Goal: Information Seeking & Learning: Learn about a topic

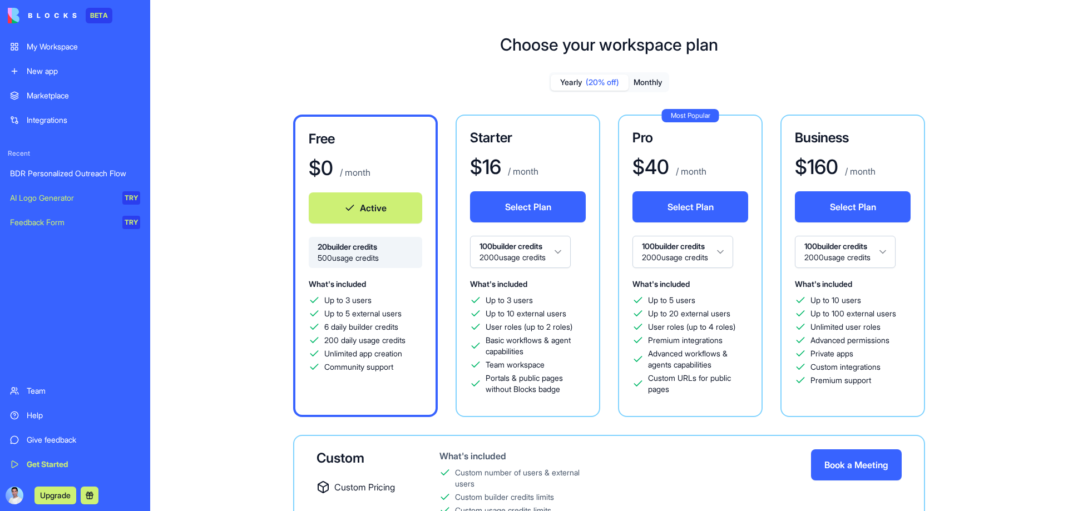
scroll to position [325, 0]
click at [67, 111] on link "Integrations" at bounding box center [75, 120] width 144 height 22
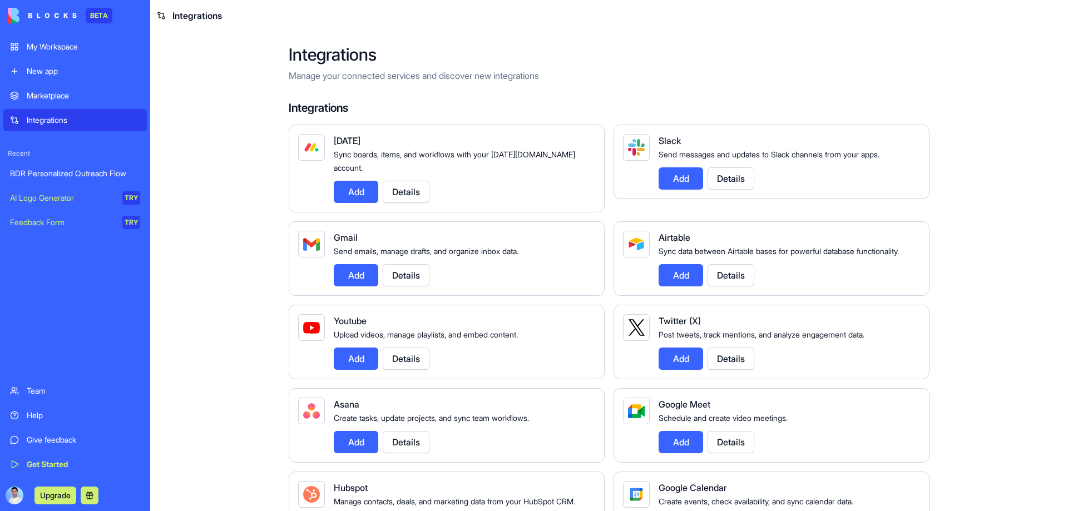
click at [84, 173] on div "BDR Personalized Outreach Flow" at bounding box center [75, 173] width 130 height 11
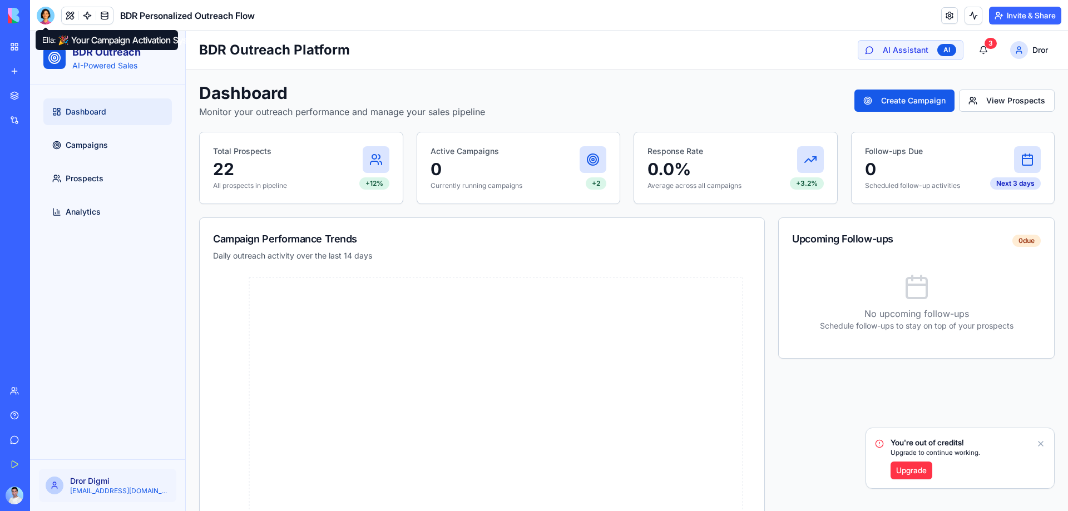
click at [51, 18] on div at bounding box center [46, 16] width 18 height 18
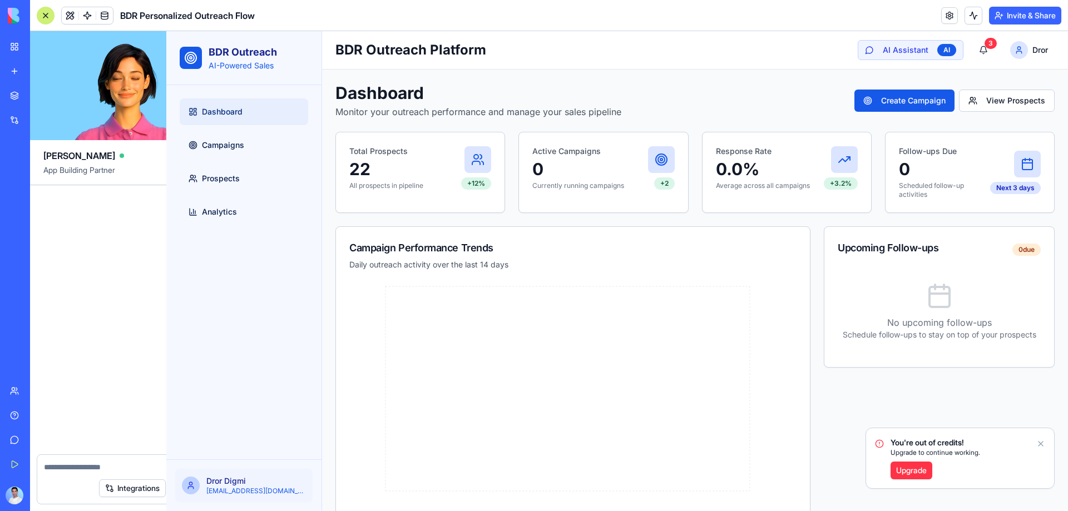
scroll to position [4411, 0]
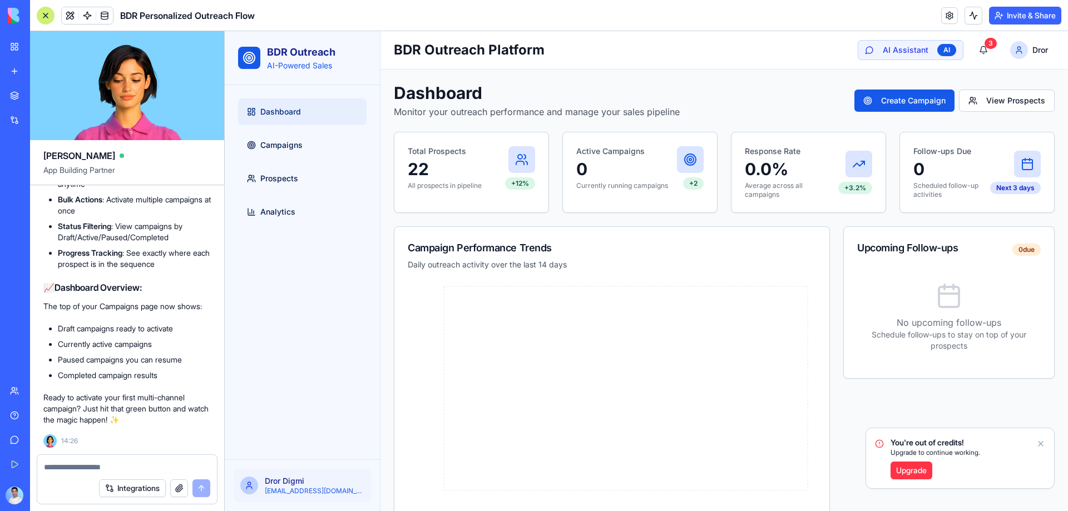
click at [106, 466] on textarea at bounding box center [127, 467] width 166 height 11
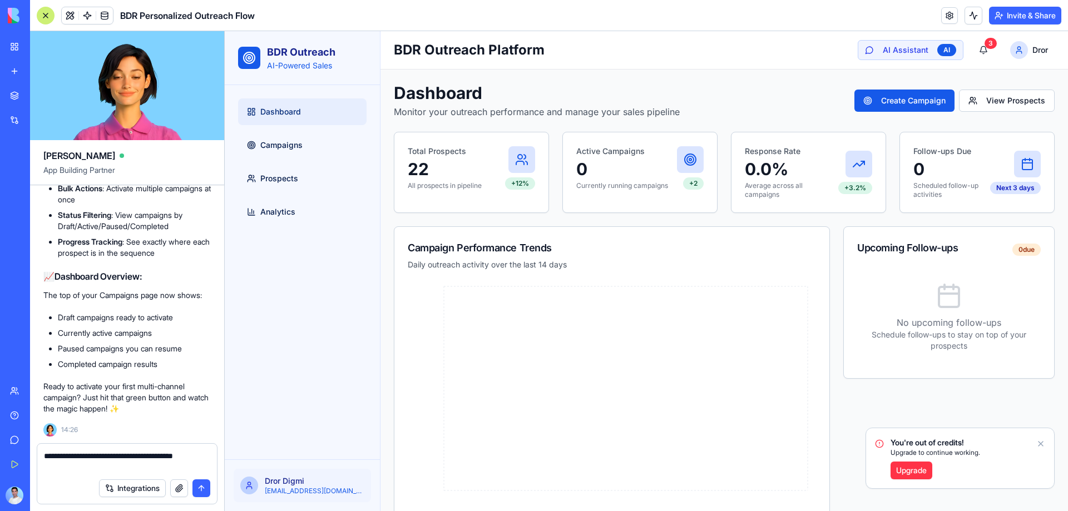
type textarea "**********"
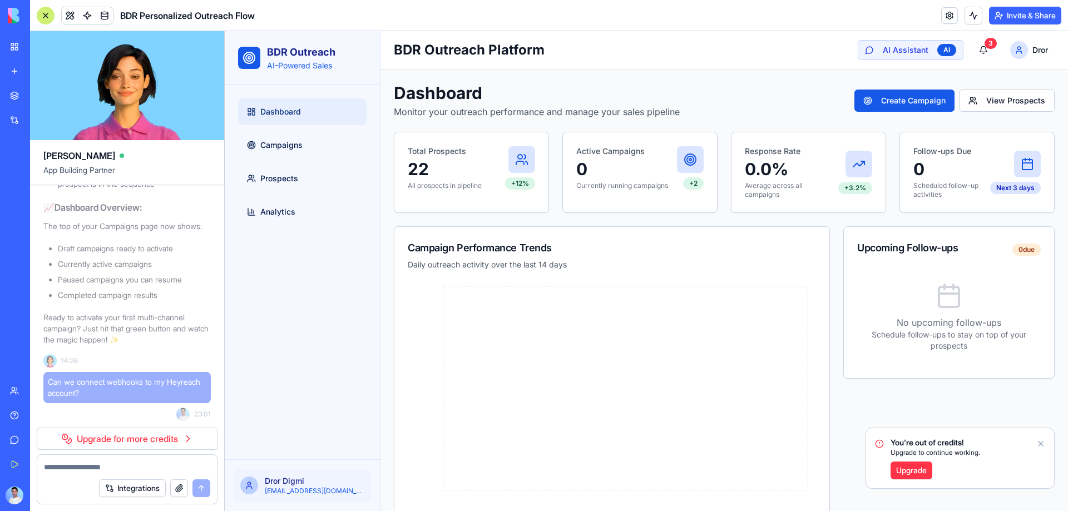
scroll to position [4491, 0]
click at [987, 46] on div "3" at bounding box center [991, 43] width 12 height 11
click at [985, 43] on div "3" at bounding box center [991, 43] width 12 height 11
click at [979, 50] on button "3" at bounding box center [984, 50] width 22 height 20
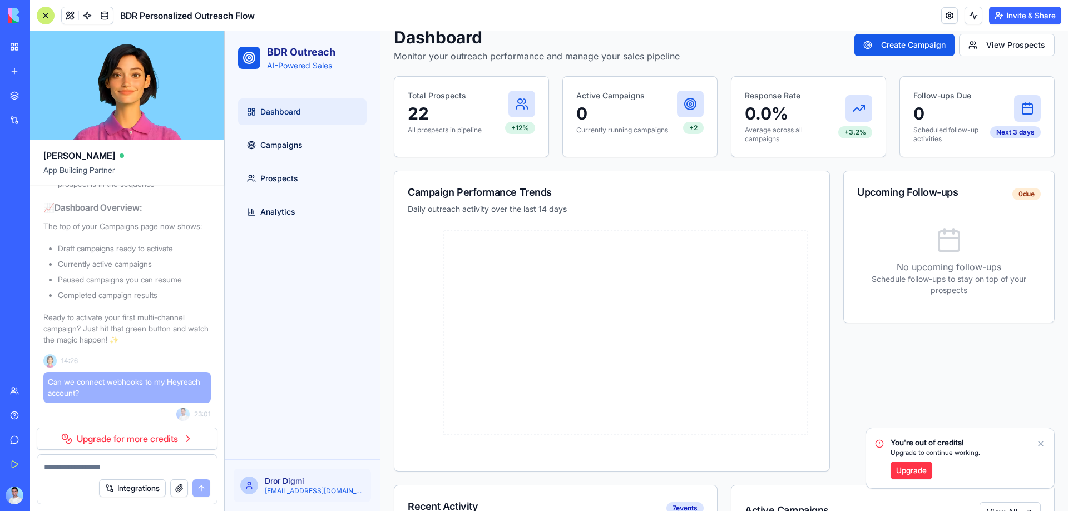
scroll to position [0, 0]
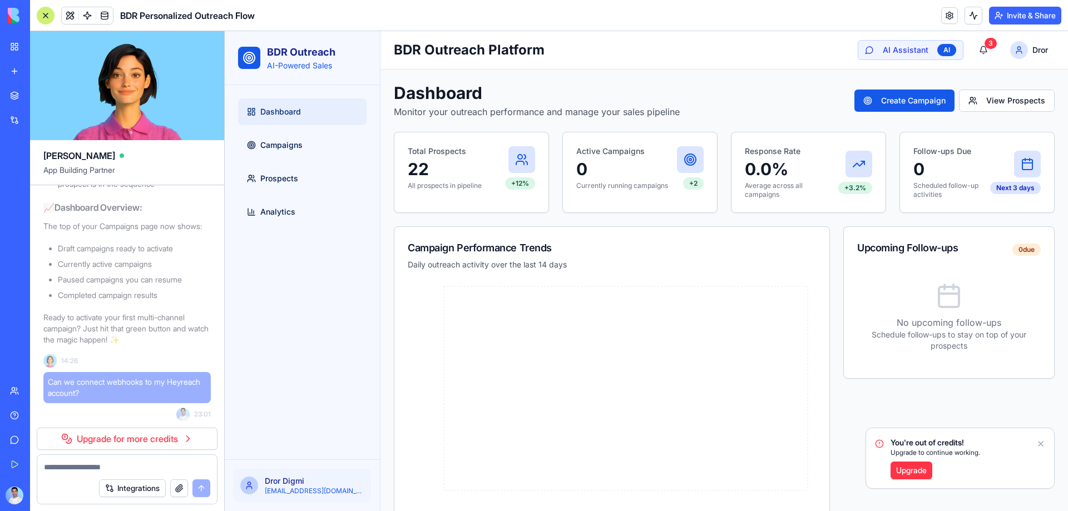
click at [41, 95] on div "Marketplace" at bounding box center [34, 95] width 14 height 11
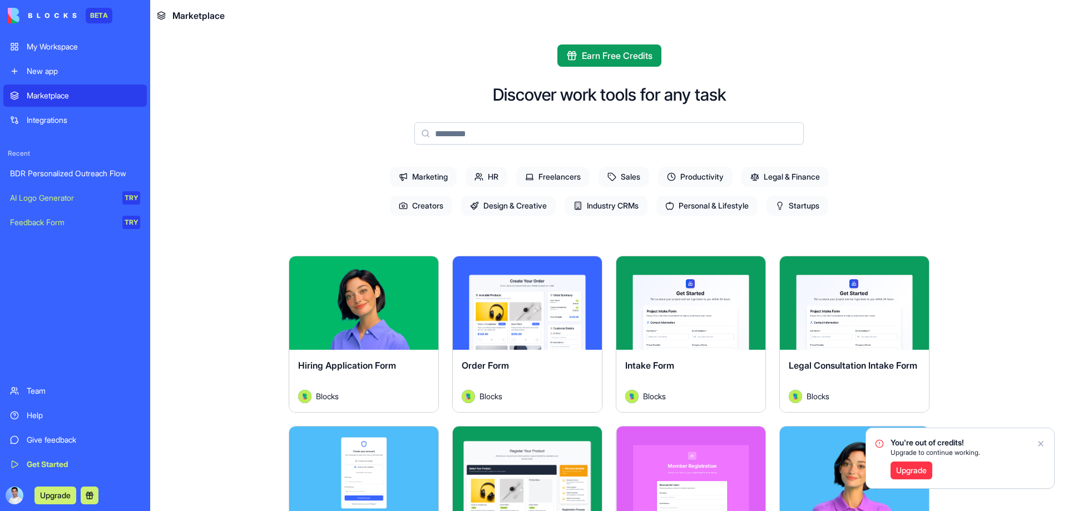
click at [634, 172] on span "Sales" at bounding box center [624, 177] width 51 height 20
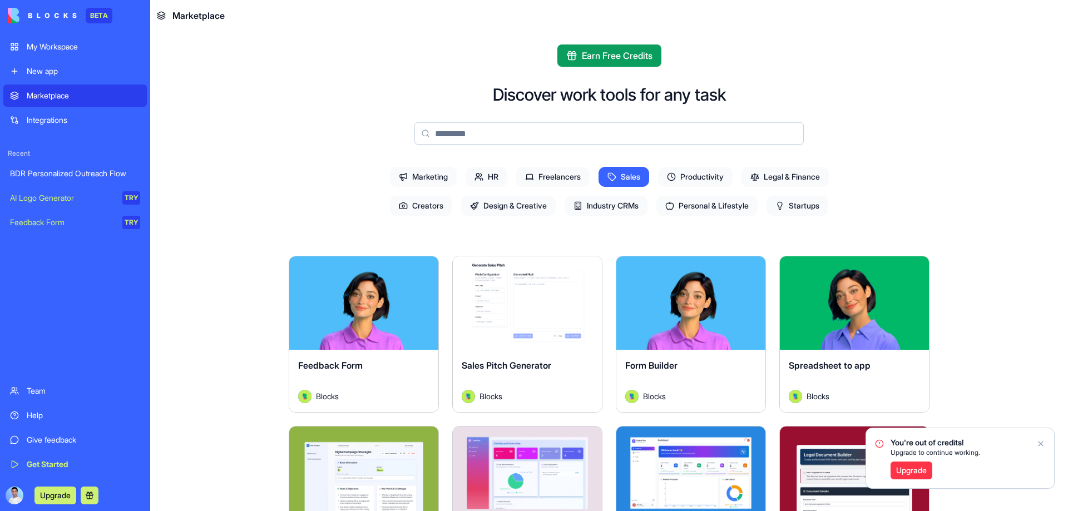
click at [101, 167] on link "BDR Personalized Outreach Flow" at bounding box center [75, 173] width 144 height 22
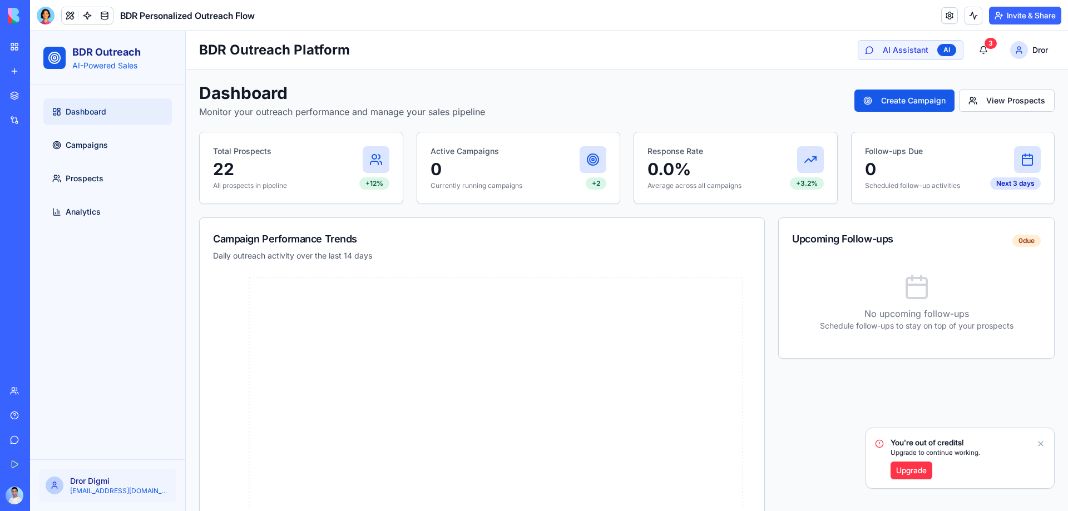
click at [22, 122] on link "Integrations" at bounding box center [25, 120] width 45 height 22
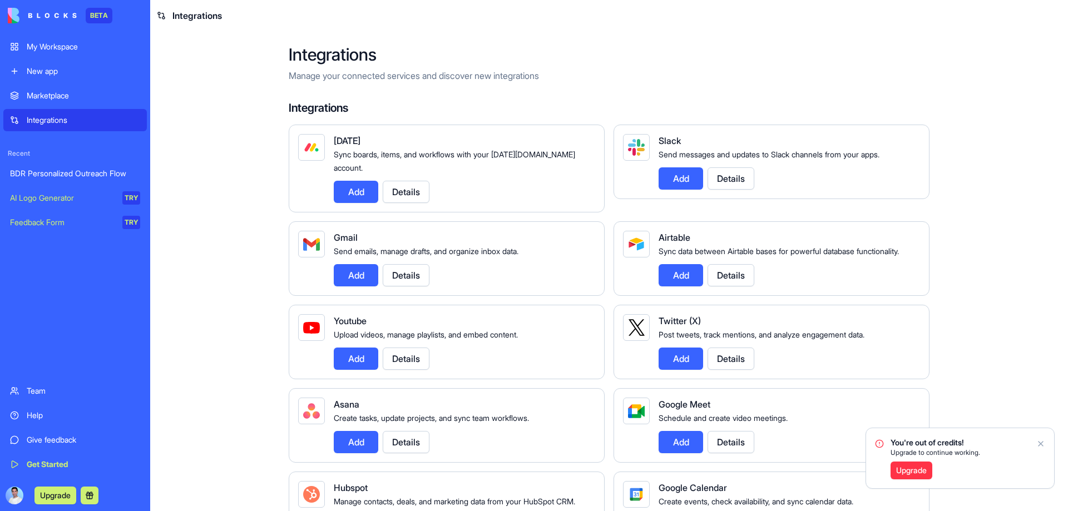
click at [53, 411] on div "Help" at bounding box center [84, 415] width 114 height 11
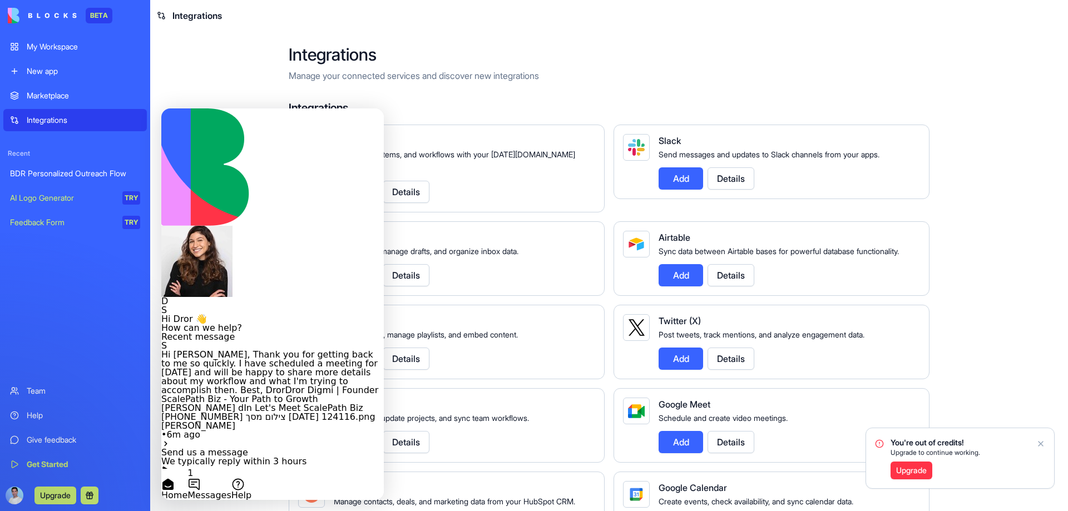
click at [238, 502] on button "Search for help" at bounding box center [199, 507] width 77 height 11
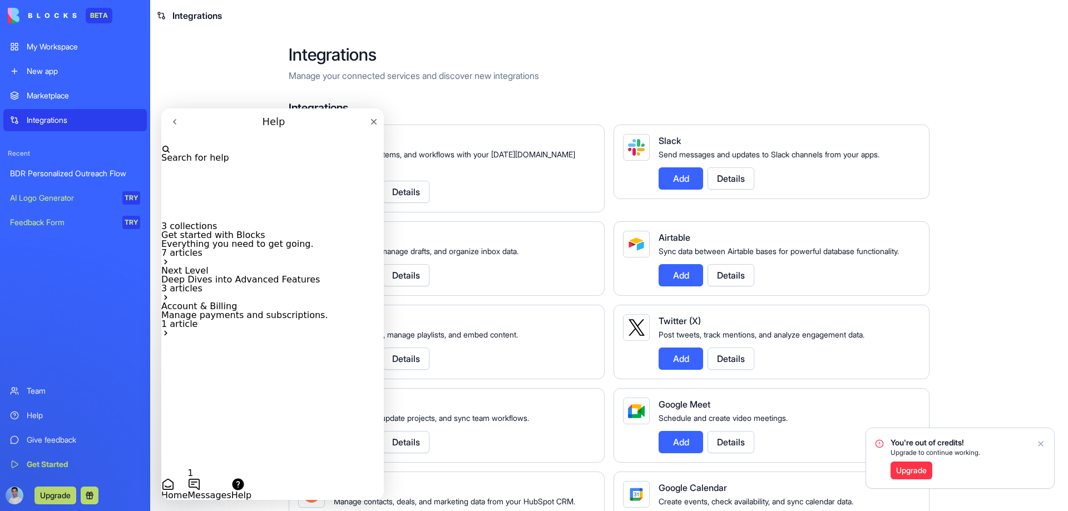
paste input "********"
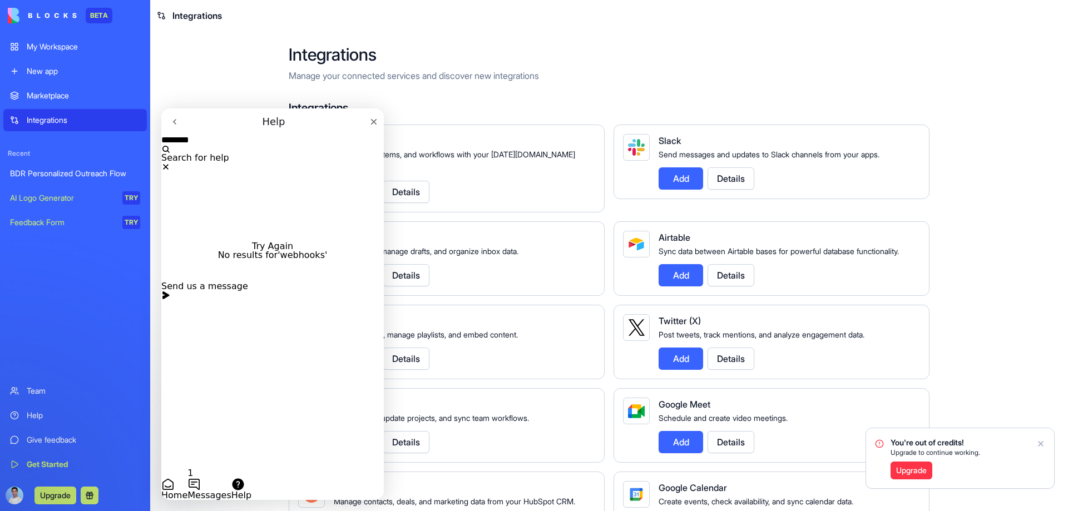
click at [250, 145] on input "********" at bounding box center [205, 139] width 89 height 9
type input "********"
click at [170, 162] on icon "Clear" at bounding box center [165, 166] width 9 height 9
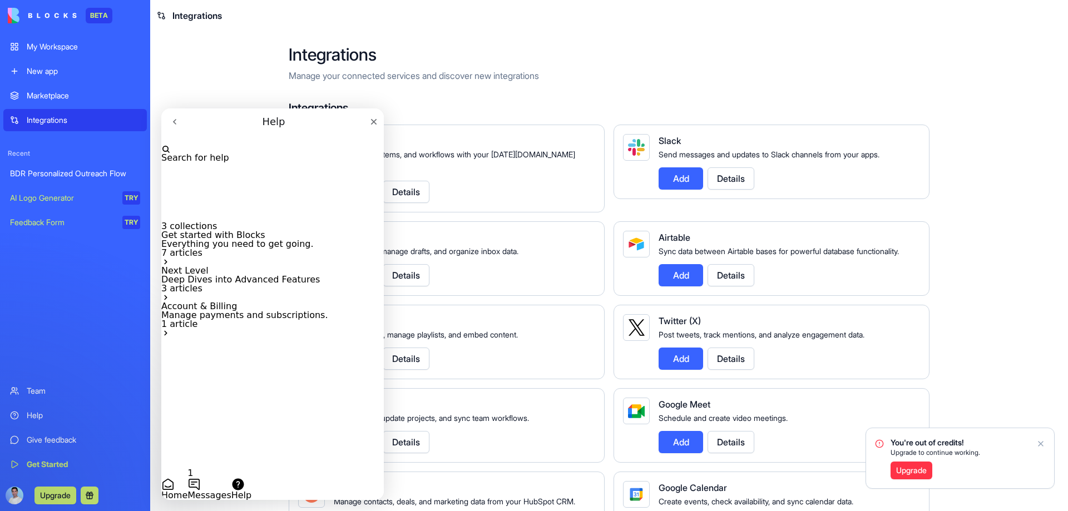
click at [297, 240] on p "Everything you need to get going." at bounding box center [272, 244] width 223 height 9
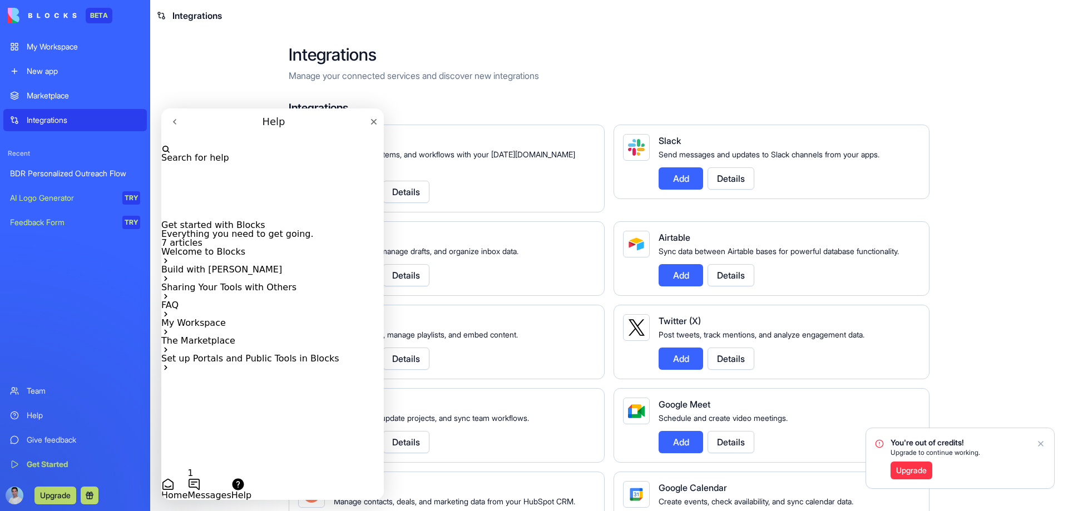
click at [310, 300] on div "Sharing Your Tools with Others" at bounding box center [272, 292] width 223 height 18
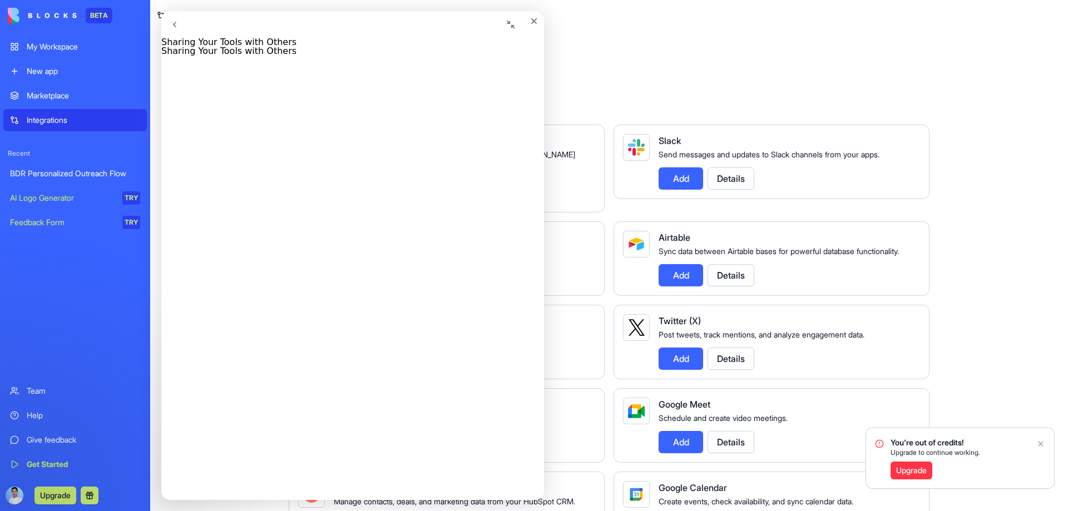
click at [173, 19] on button "go back" at bounding box center [174, 24] width 27 height 27
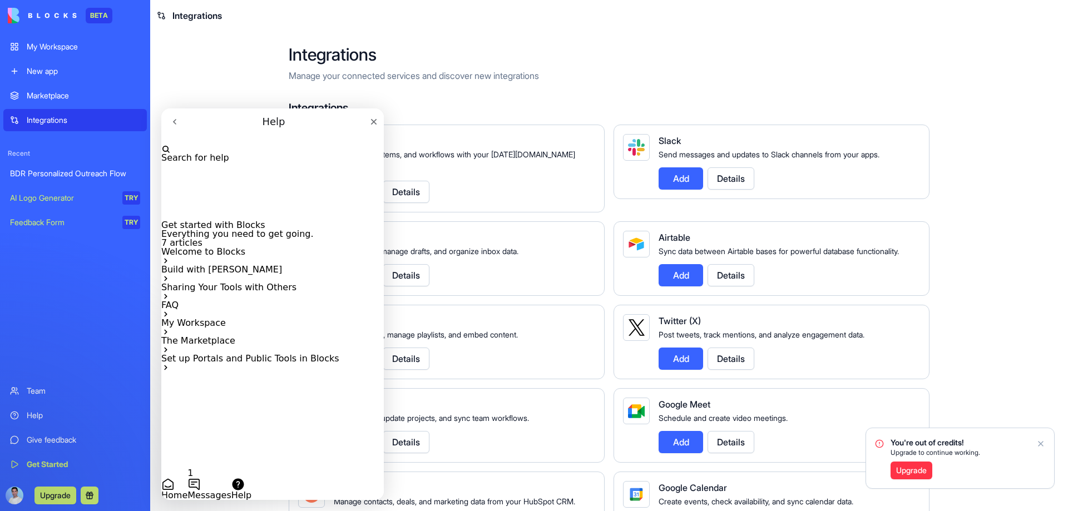
click at [337, 310] on p "FAQ" at bounding box center [272, 305] width 223 height 9
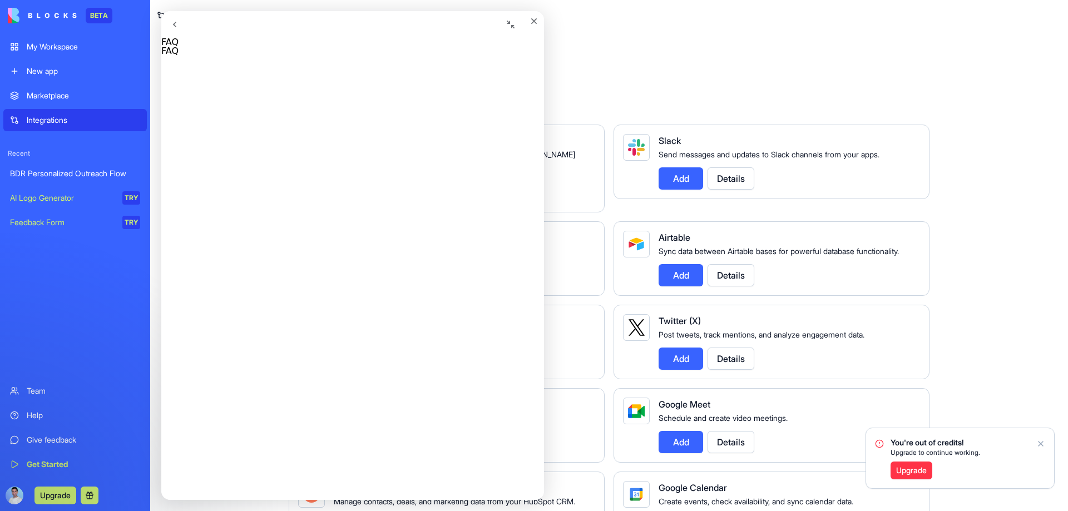
click at [57, 92] on div "Marketplace" at bounding box center [84, 95] width 114 height 11
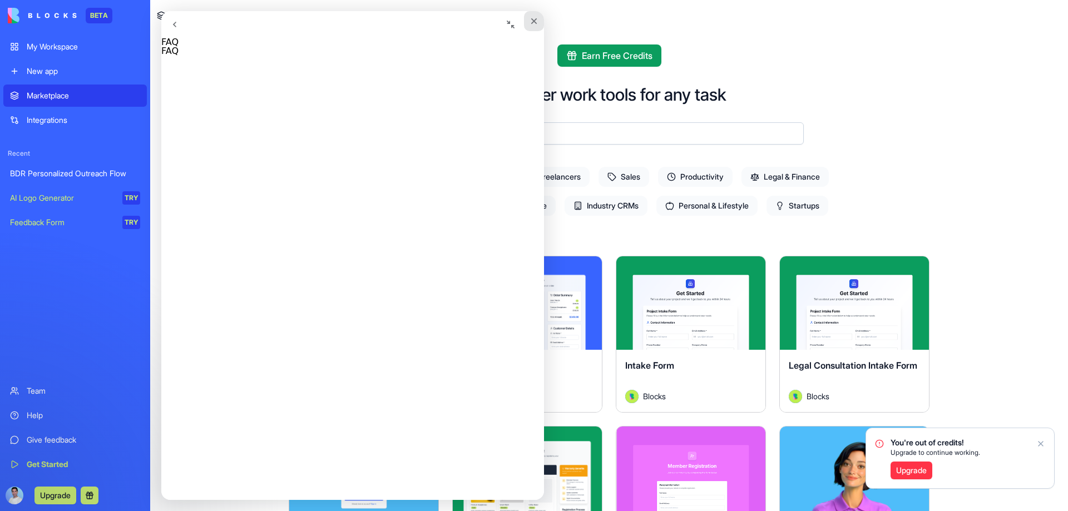
click at [530, 22] on icon "Close" at bounding box center [534, 21] width 9 height 9
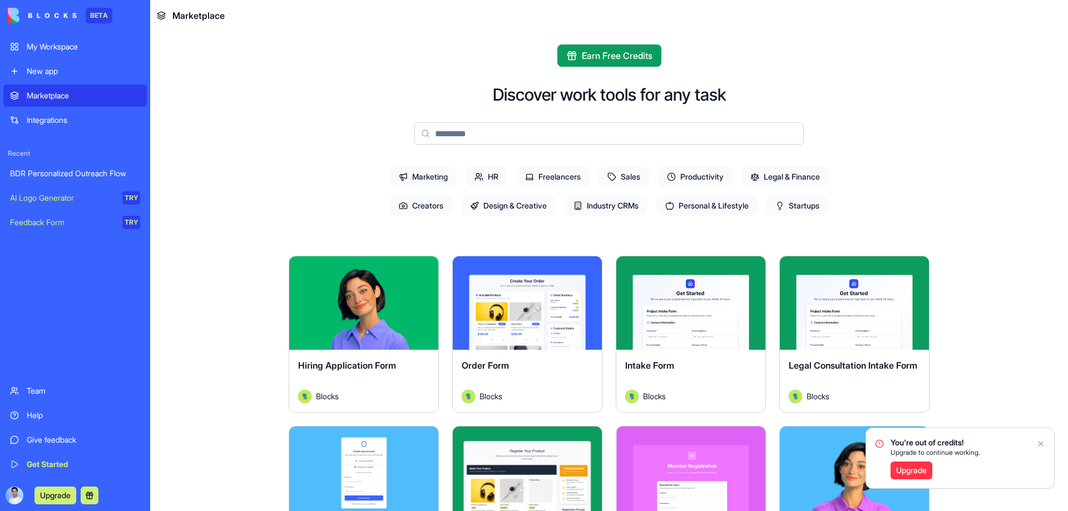
click at [71, 65] on link "New app" at bounding box center [75, 71] width 144 height 22
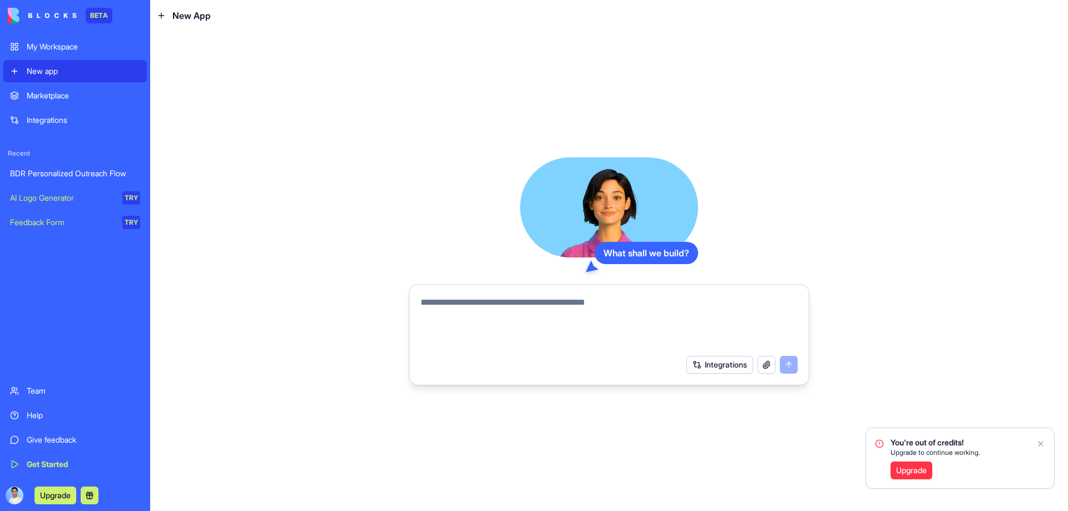
click at [472, 307] on textarea at bounding box center [609, 322] width 377 height 53
